Goal: Information Seeking & Learning: Learn about a topic

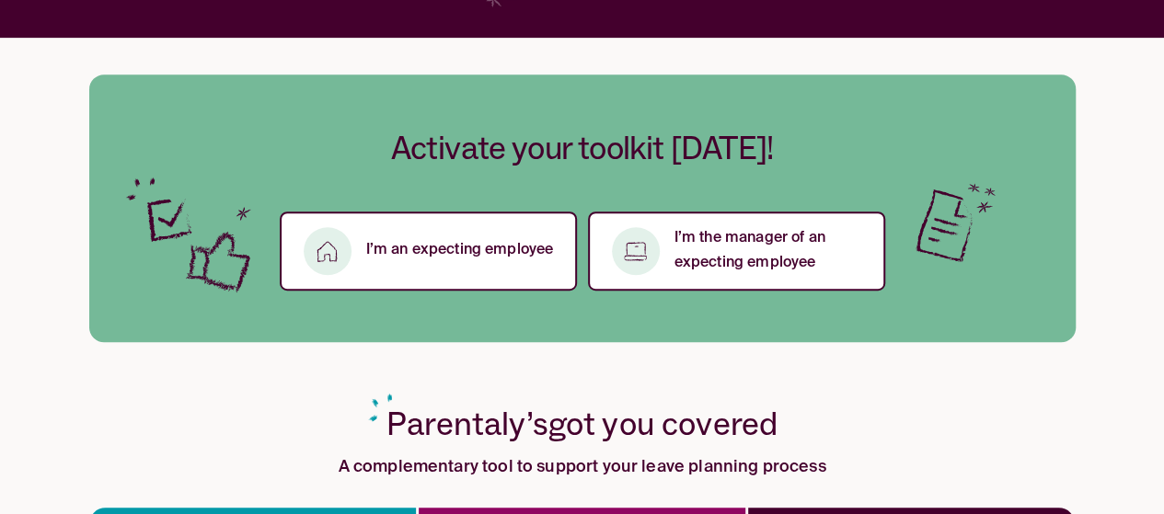
scroll to position [552, 0]
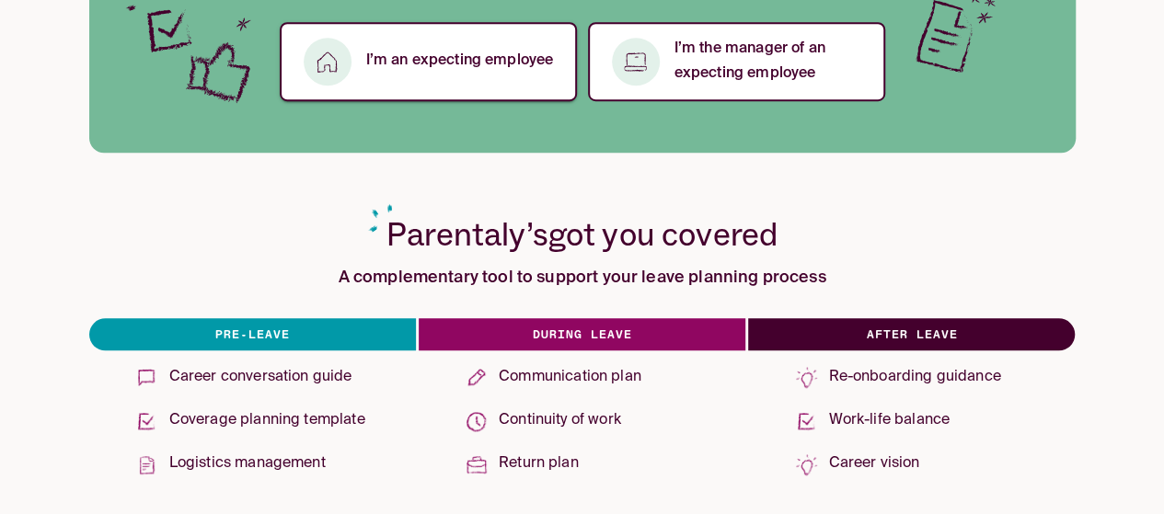
click at [484, 76] on button "I’m an expecting employee" at bounding box center [428, 61] width 297 height 79
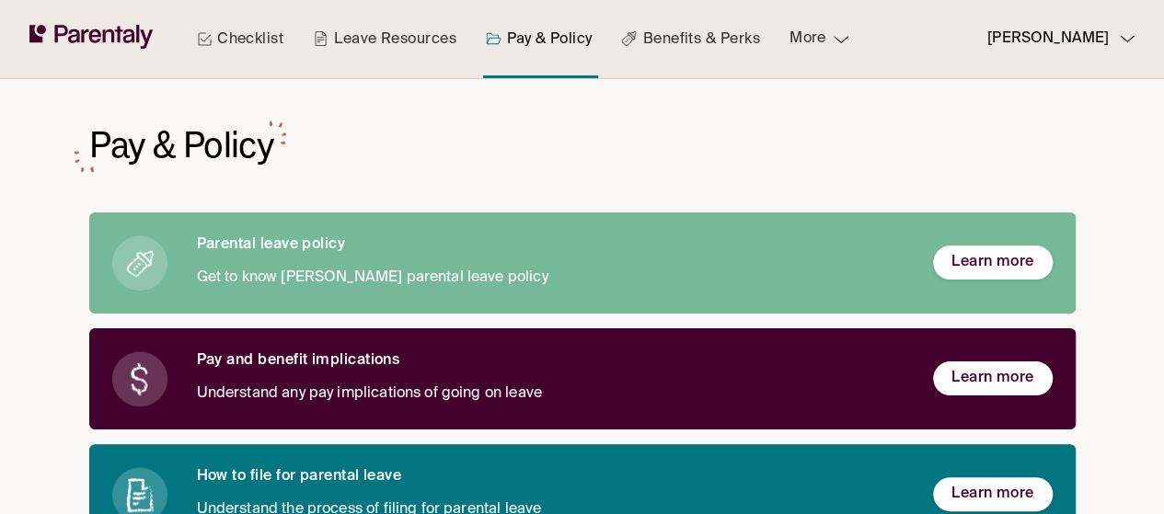
scroll to position [92, 0]
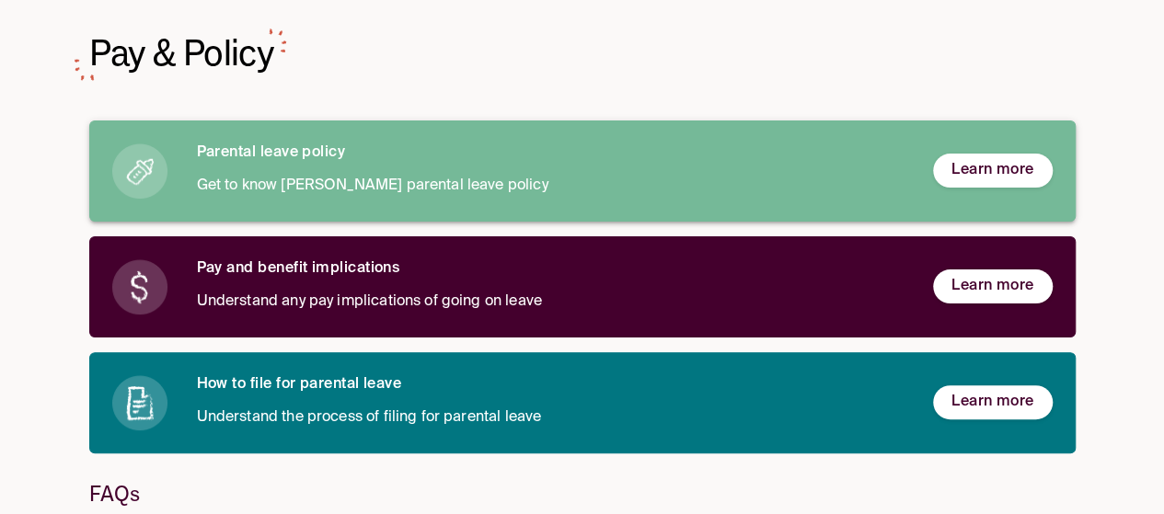
click at [990, 164] on span "Learn more" at bounding box center [992, 170] width 83 height 19
